Goal: Communication & Community: Participate in discussion

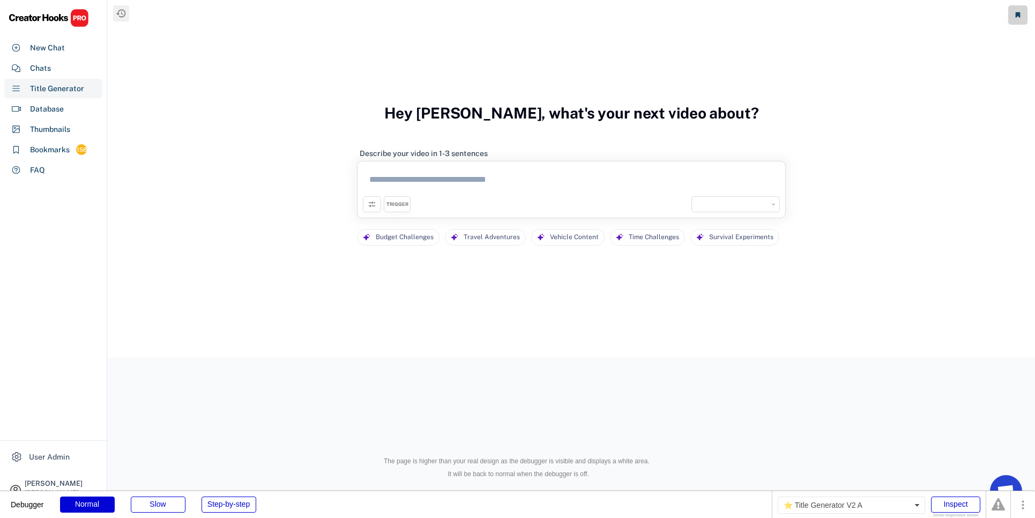
select select "**********"
click at [70, 73] on div "Chats" at bounding box center [53, 67] width 98 height 19
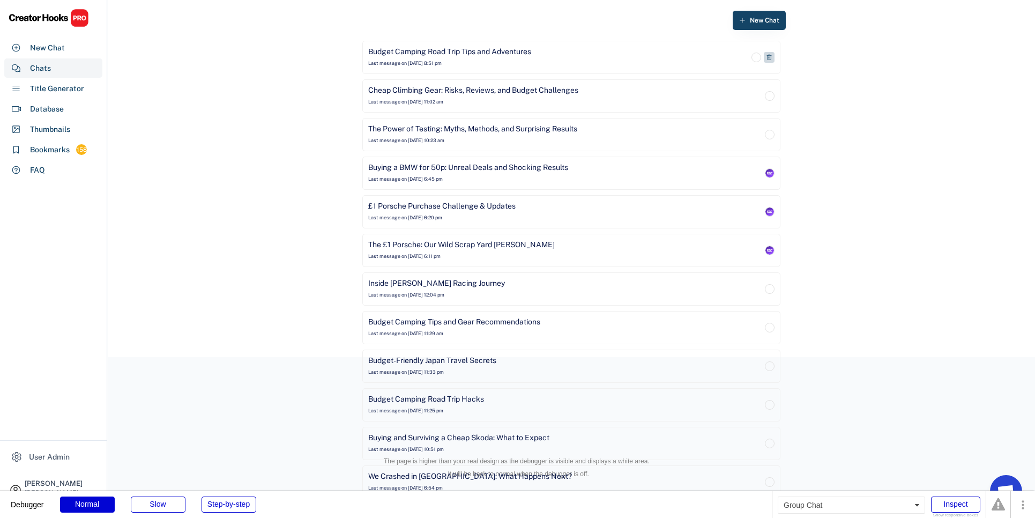
click at [501, 62] on div "Budget Camping Road Trip Tips and Adventures Last message on [DATE] 8:51 pm" at bounding box center [558, 57] width 381 height 21
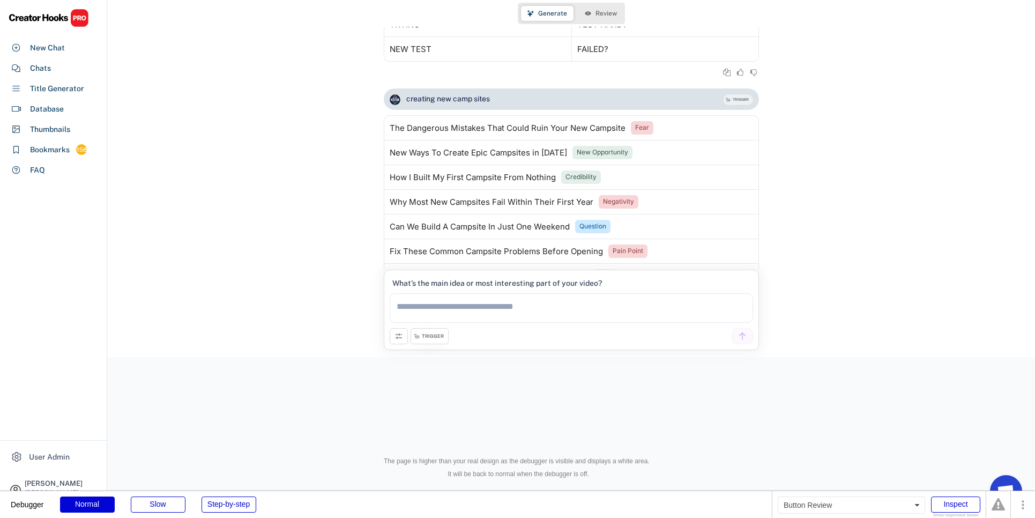
scroll to position [2494, 0]
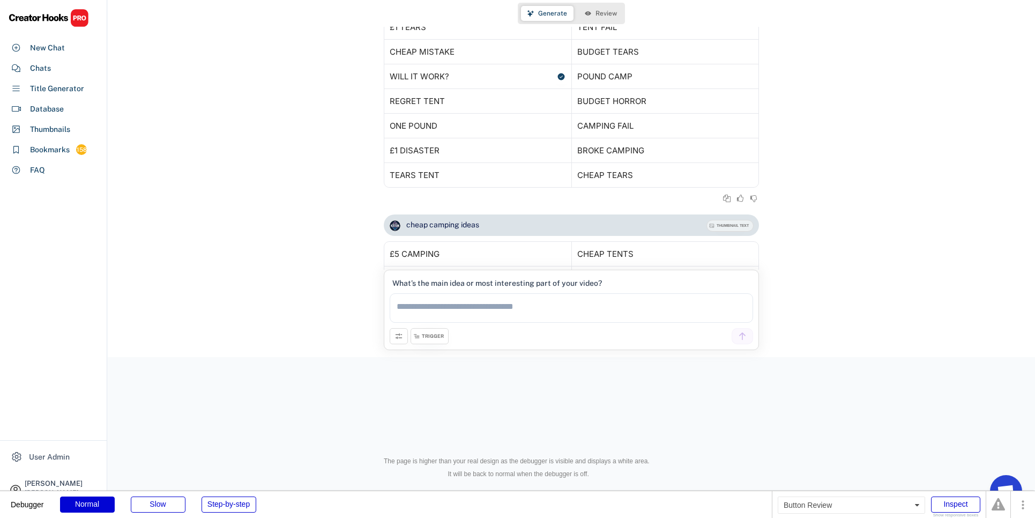
click at [610, 14] on span "Review" at bounding box center [606, 13] width 21 height 6
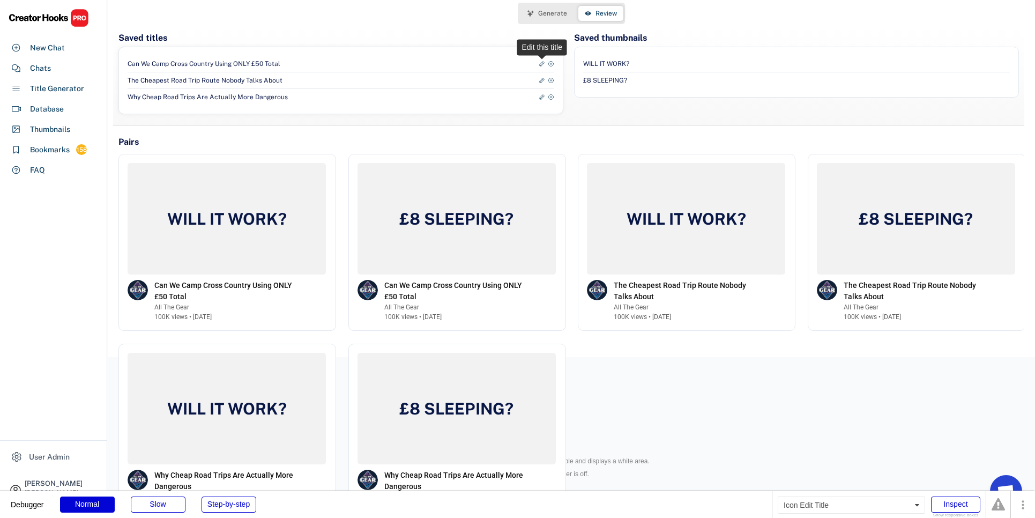
click at [542, 64] on icon at bounding box center [542, 64] width 6 height 6
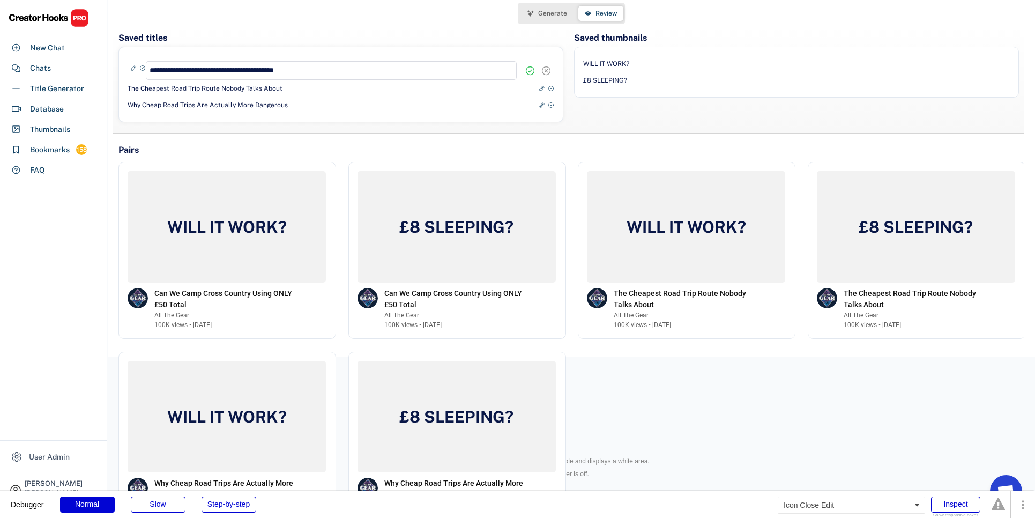
click at [548, 71] on icon at bounding box center [546, 70] width 11 height 11
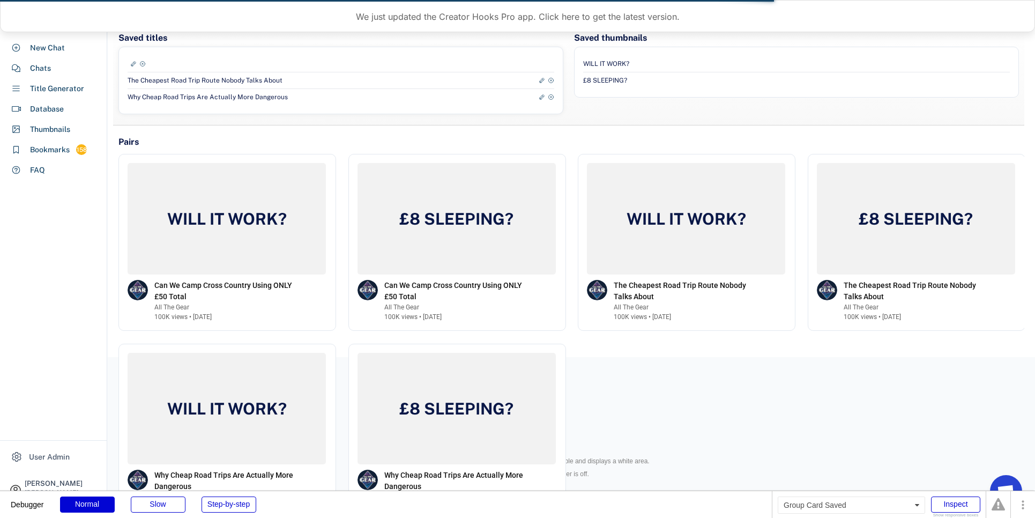
click at [454, 52] on div "Can We Camp Cross Country Using ONLY £50 Total The Cheapest Road Trip Route Nob…" at bounding box center [340, 81] width 445 height 68
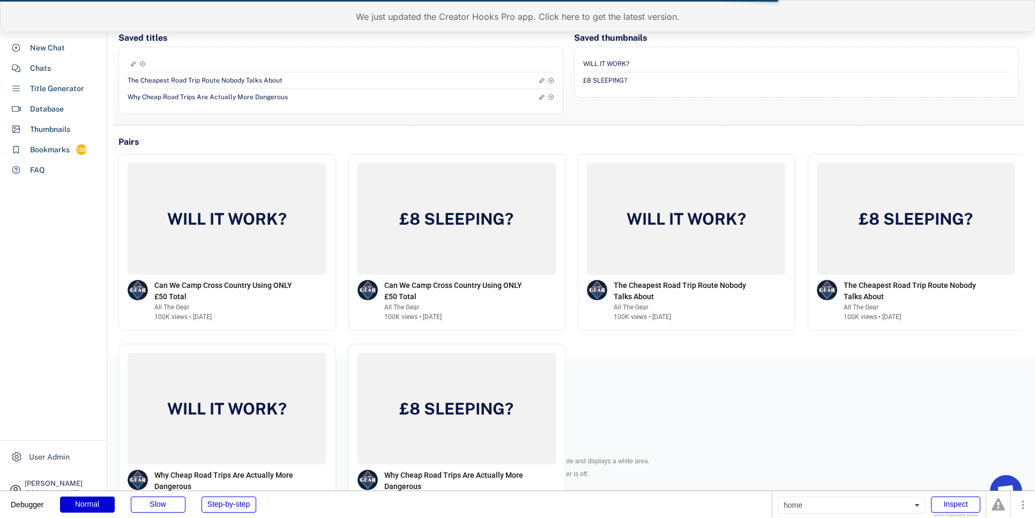
click at [455, 28] on div "We just updated the Creator Hooks Pro app. Click here to get the latest version." at bounding box center [517, 16] width 1035 height 32
